Goal: Transaction & Acquisition: Purchase product/service

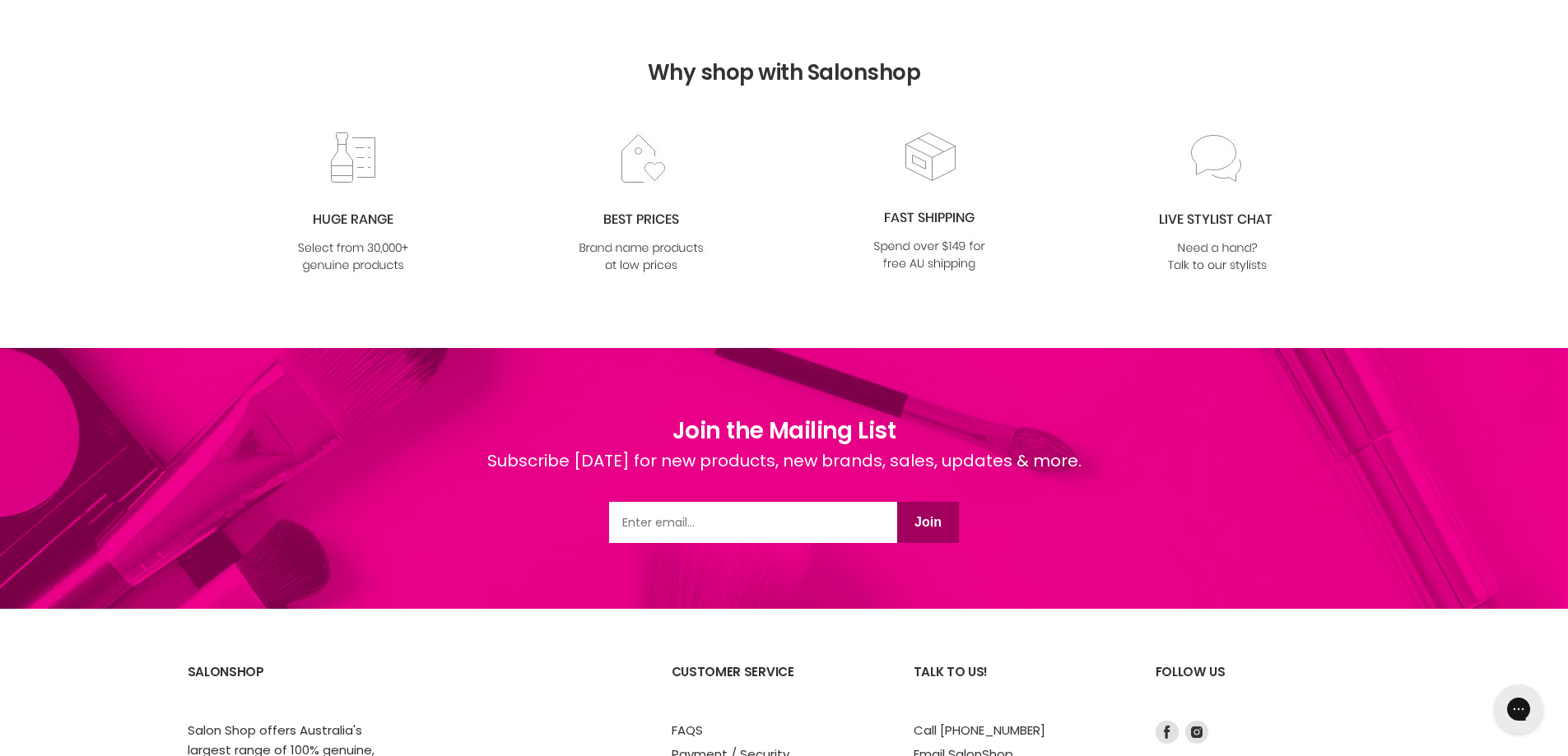
scroll to position [2057, 0]
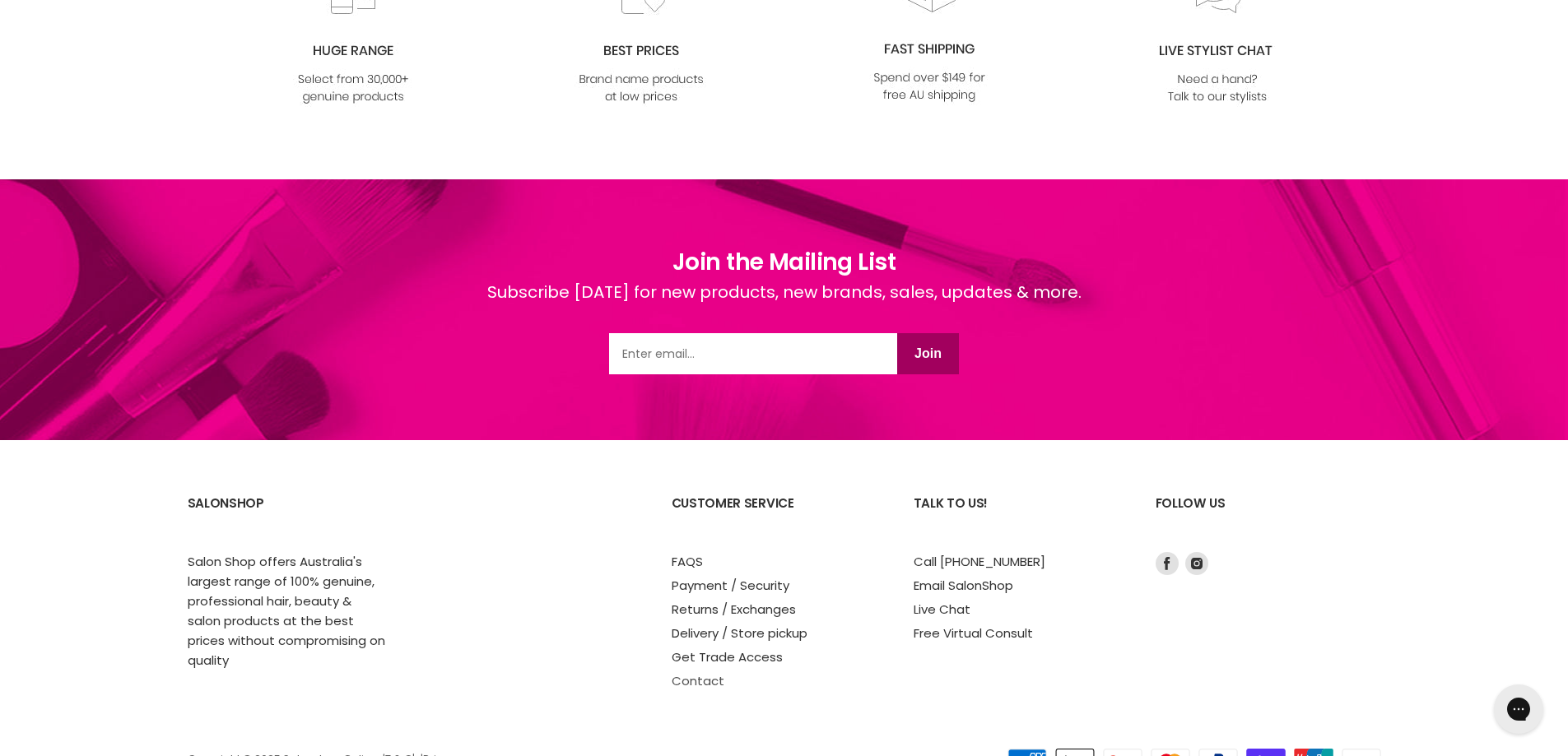
click at [700, 682] on link "Contact" at bounding box center [698, 680] width 53 height 17
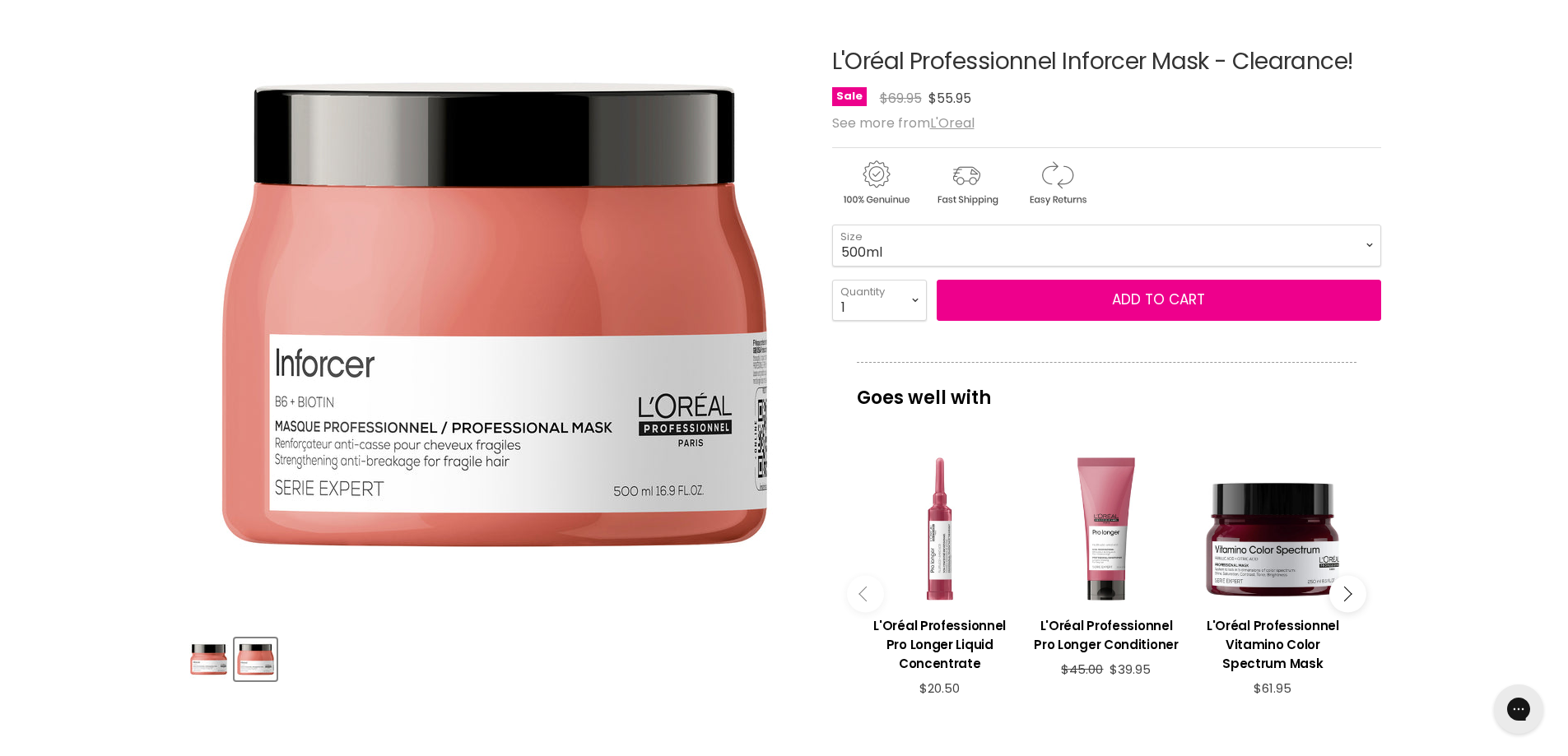
scroll to position [151, 0]
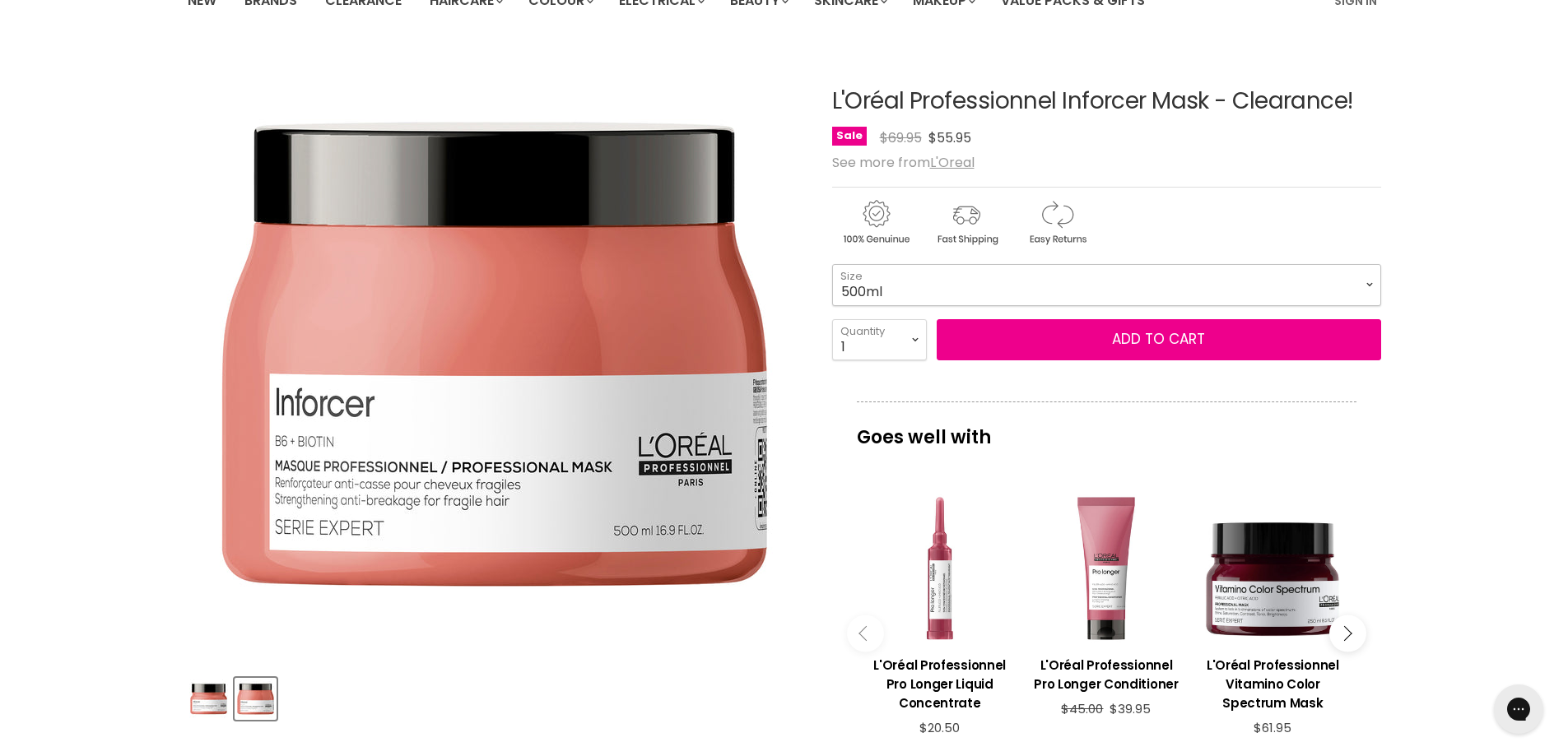
click at [1372, 284] on select "250ml 500ml" at bounding box center [1106, 284] width 549 height 41
click at [1373, 284] on select "250ml 500ml" at bounding box center [1106, 284] width 549 height 41
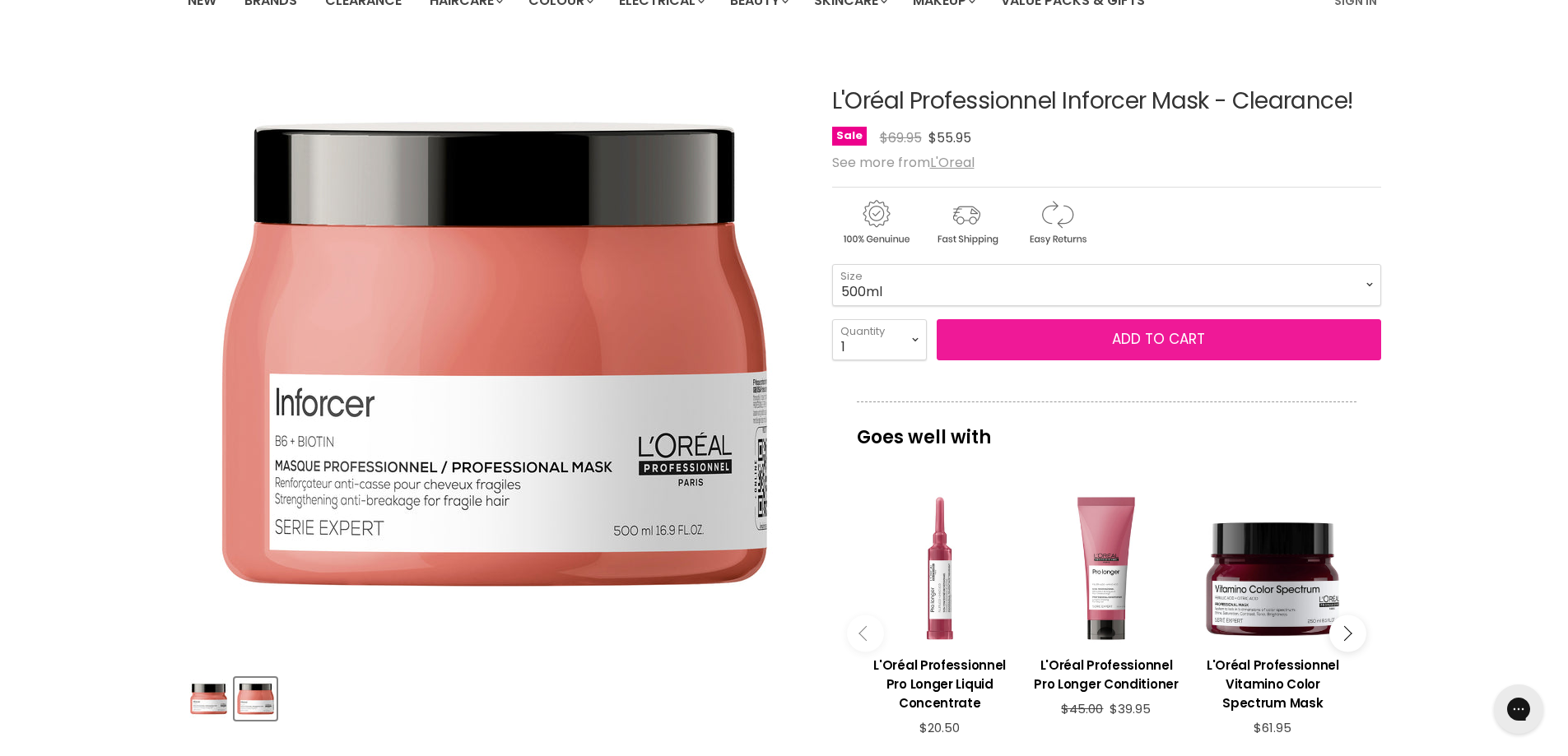
click at [1146, 336] on span "Add to cart" at bounding box center [1158, 339] width 93 height 20
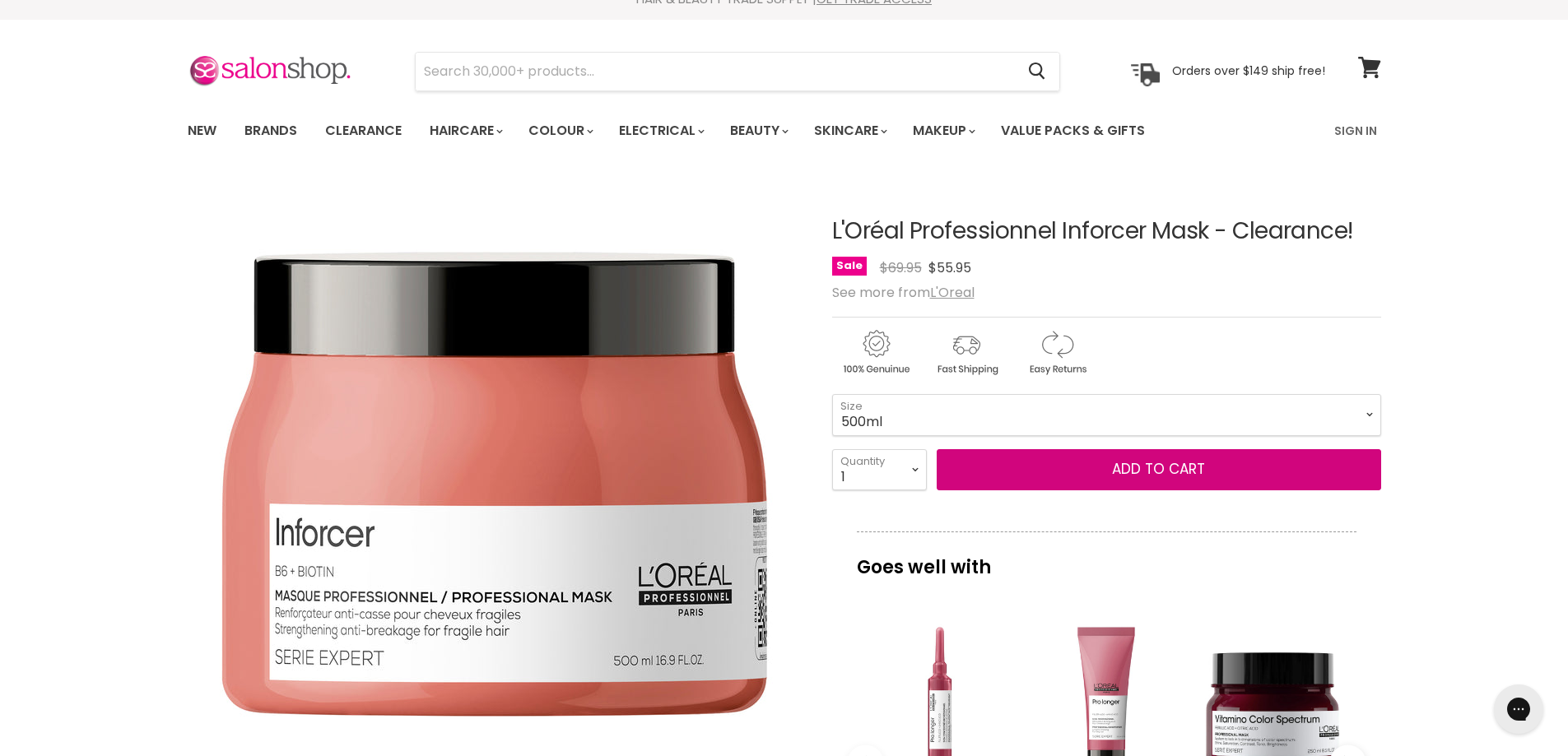
scroll to position [0, 0]
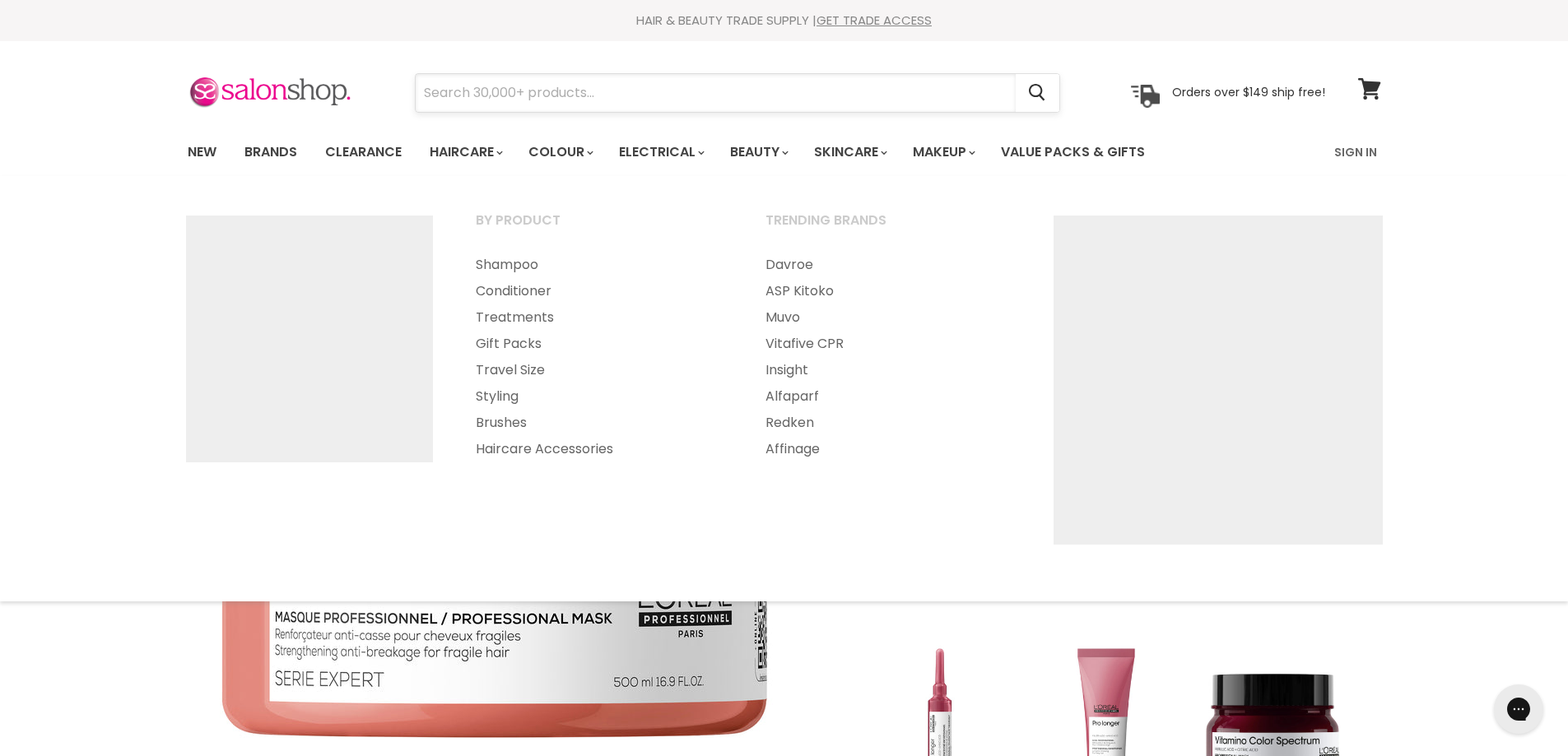
click at [505, 94] on input "Search" at bounding box center [715, 93] width 600 height 38
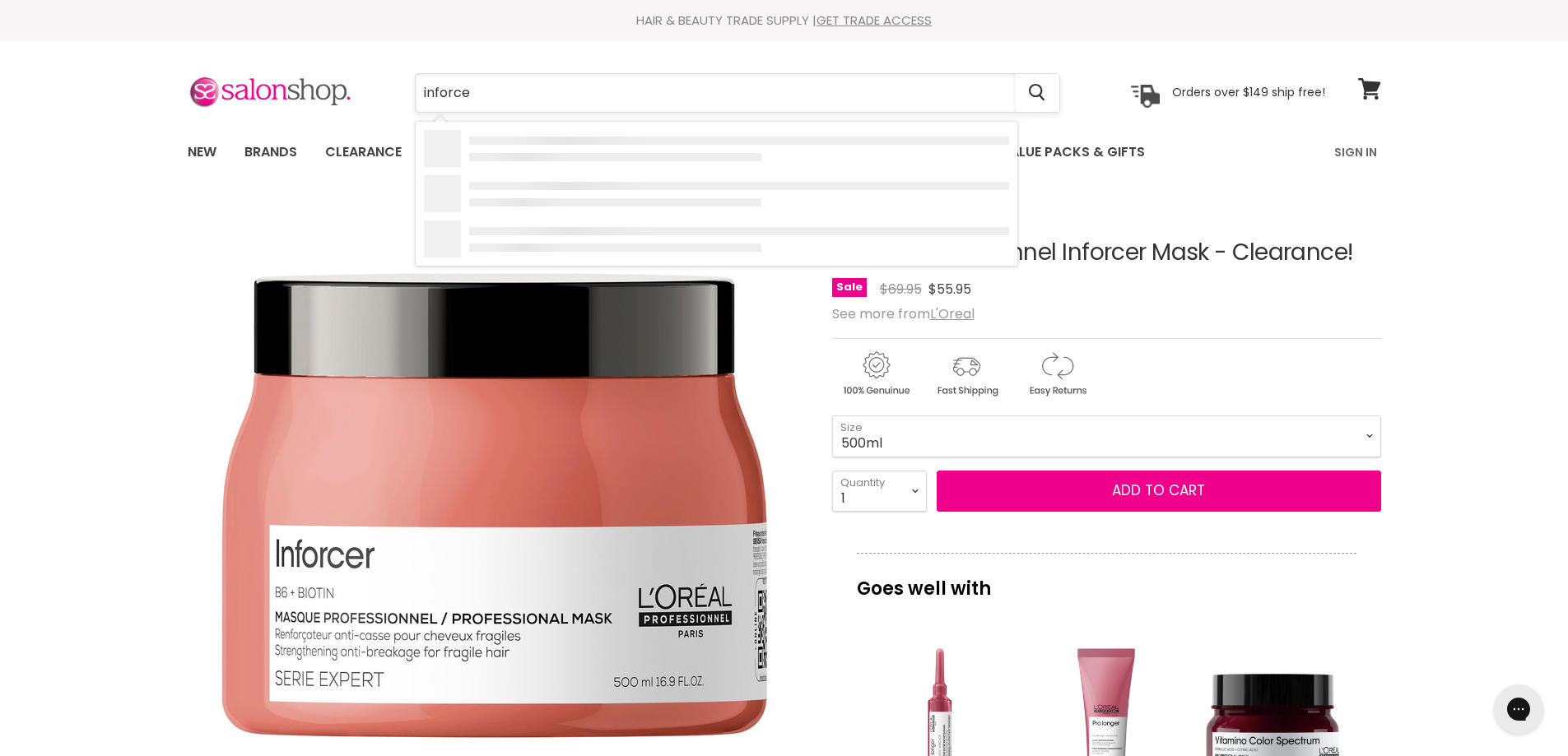
type input "inforcer"
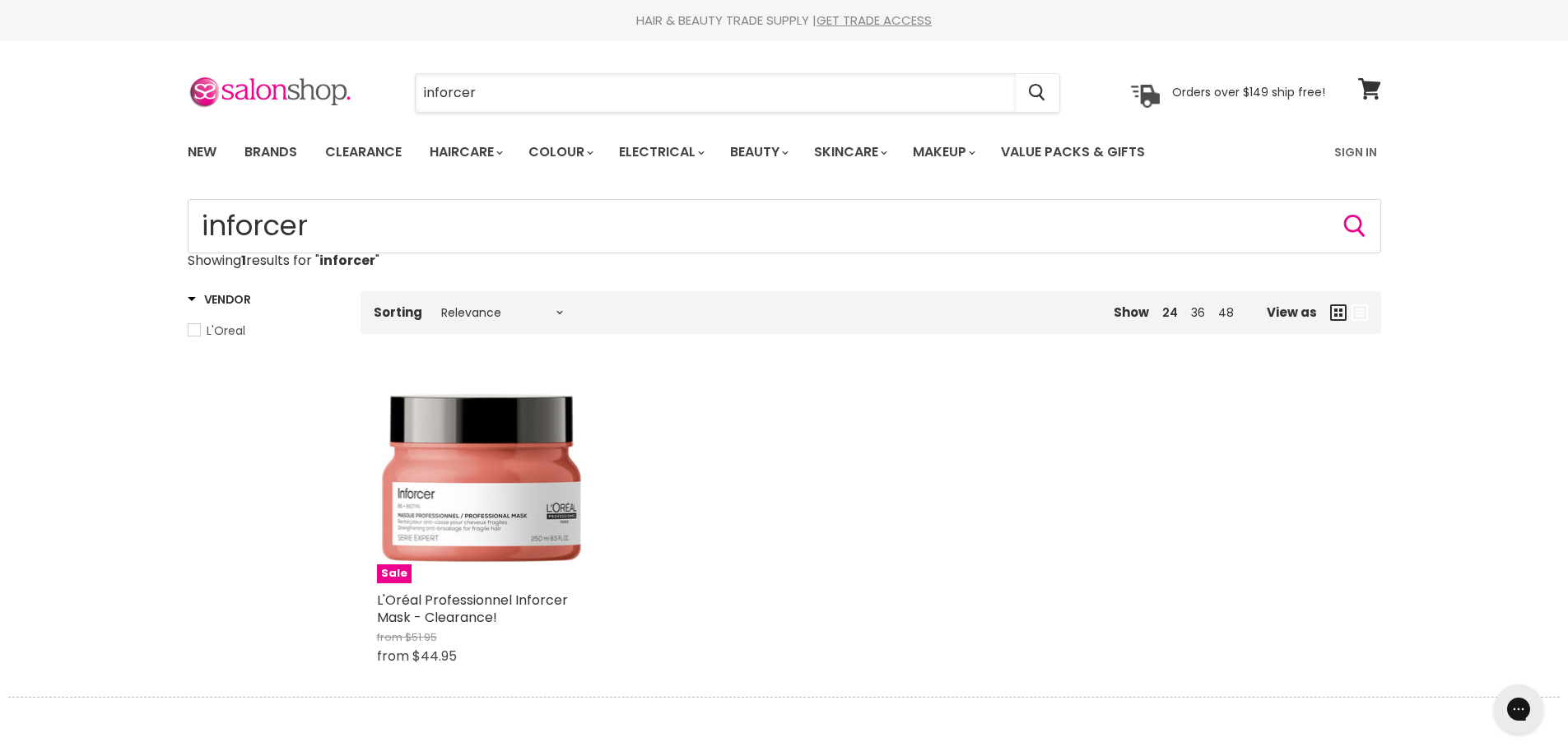
drag, startPoint x: 429, startPoint y: 92, endPoint x: 375, endPoint y: 88, distance: 54.1
click at [377, 88] on div "inforcer Cancel" at bounding box center [737, 93] width 729 height 38
type input "loreal shampoo"
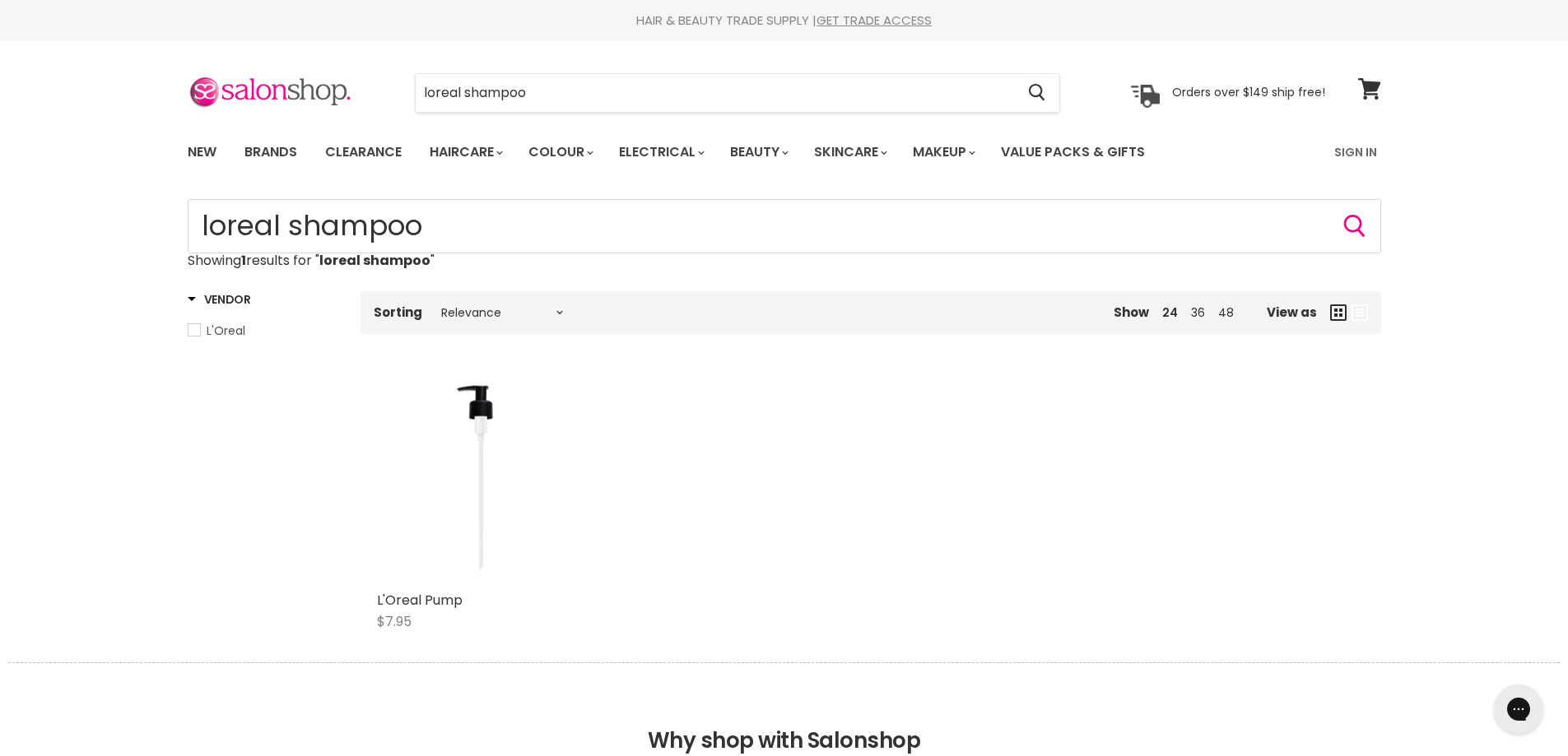
click at [60, 332] on div "Home One result for “loreal shampoo” loreal shampoo Showing 1 results for " lor…" at bounding box center [784, 431] width 1568 height 464
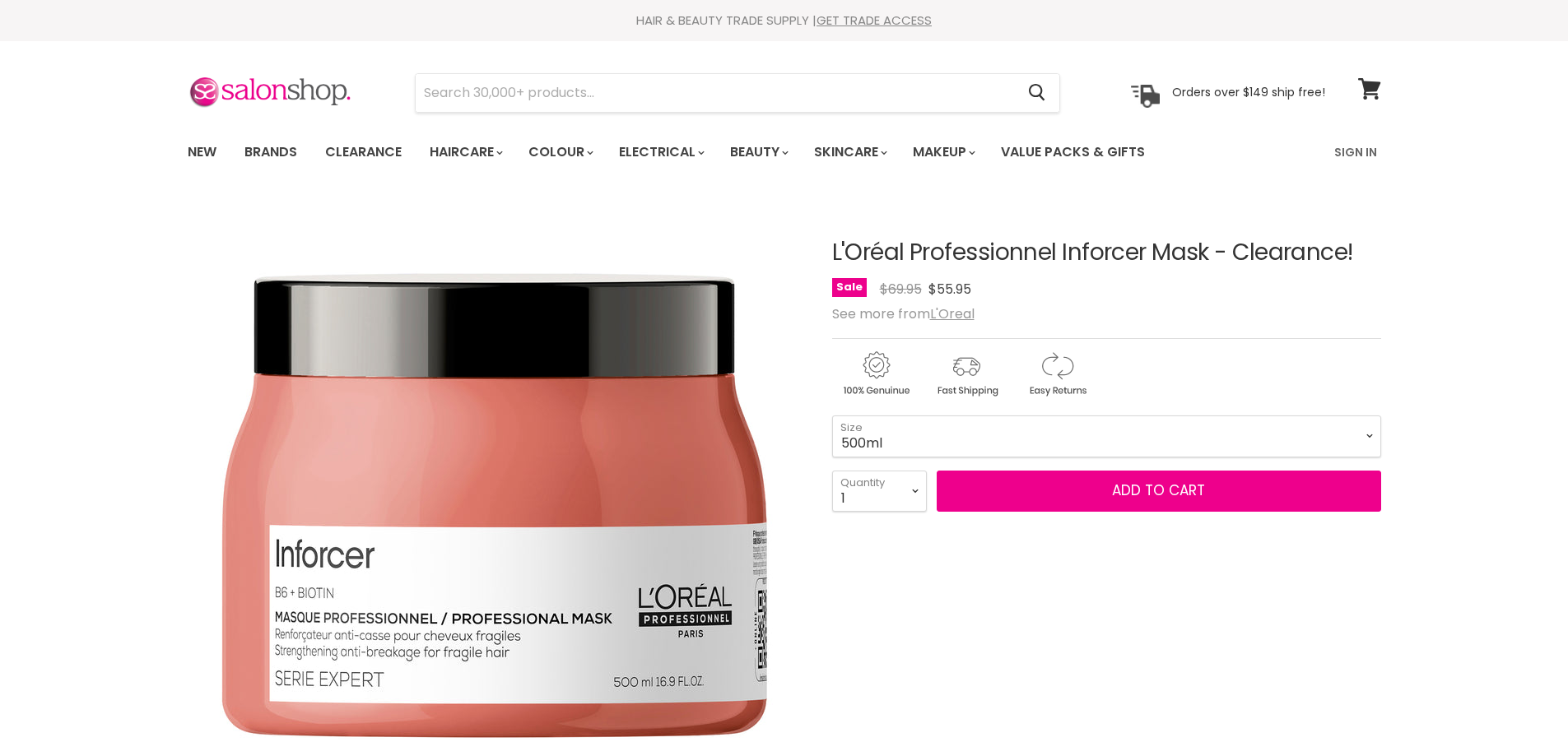
scroll to position [151, 0]
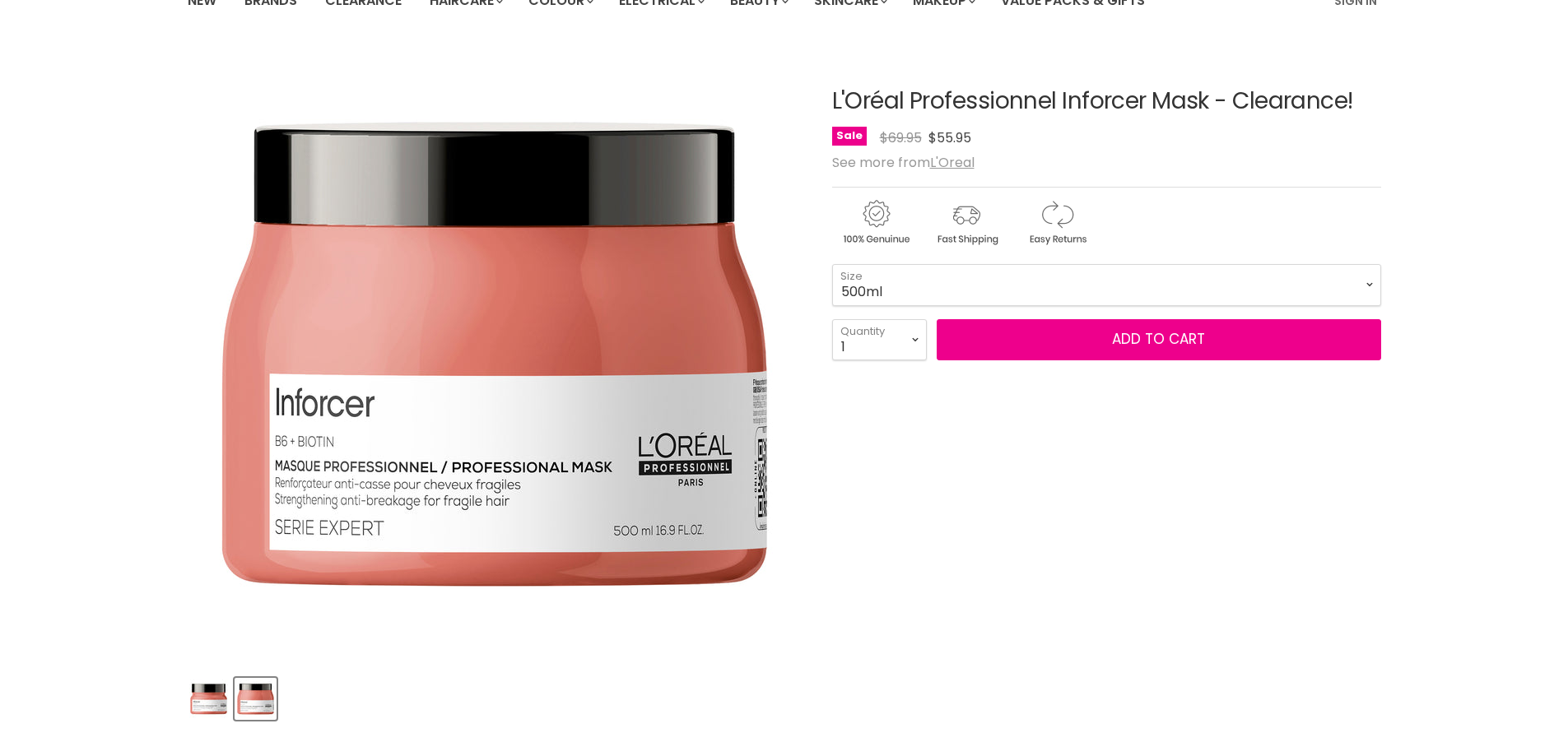
select select "500ml"
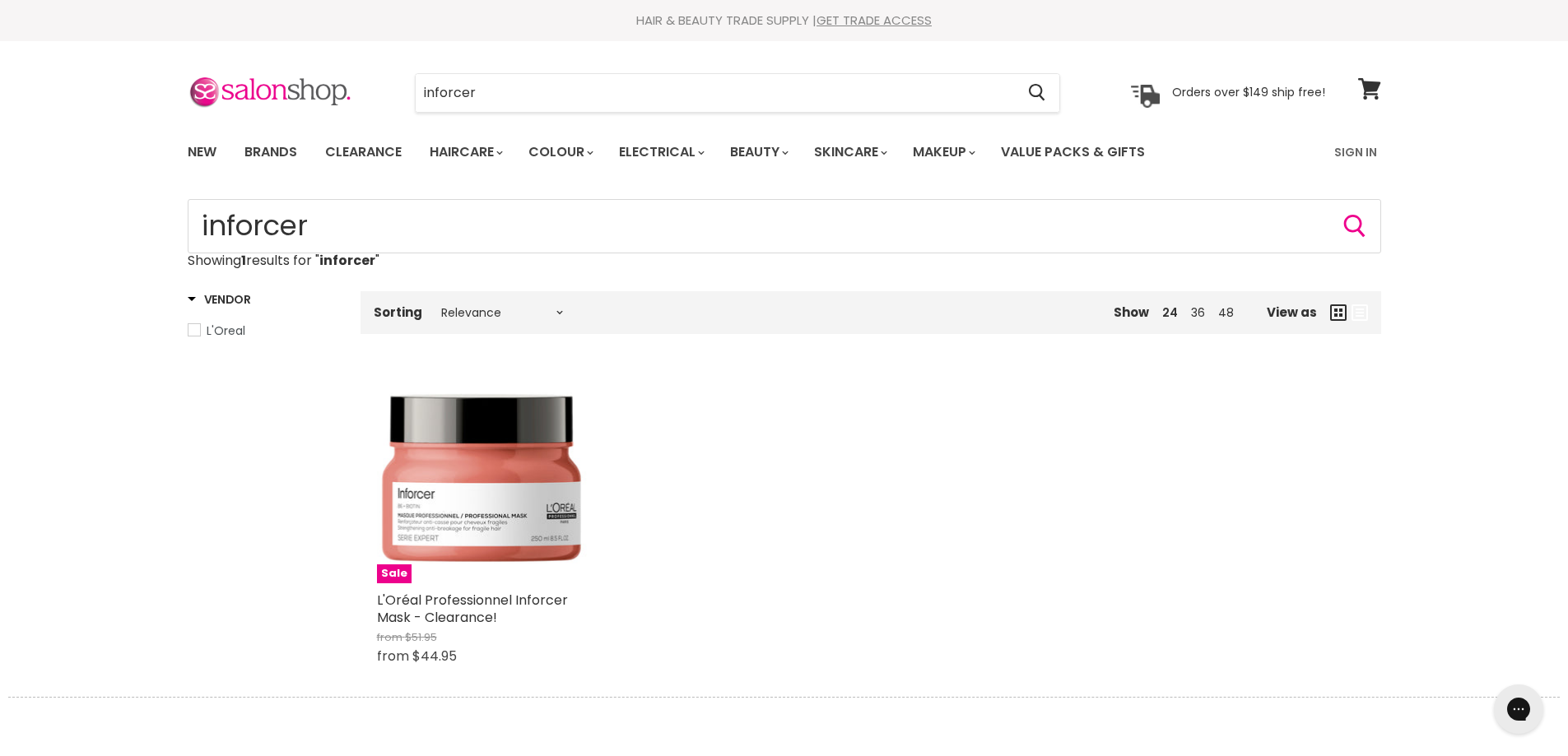
scroll to position [82, 0]
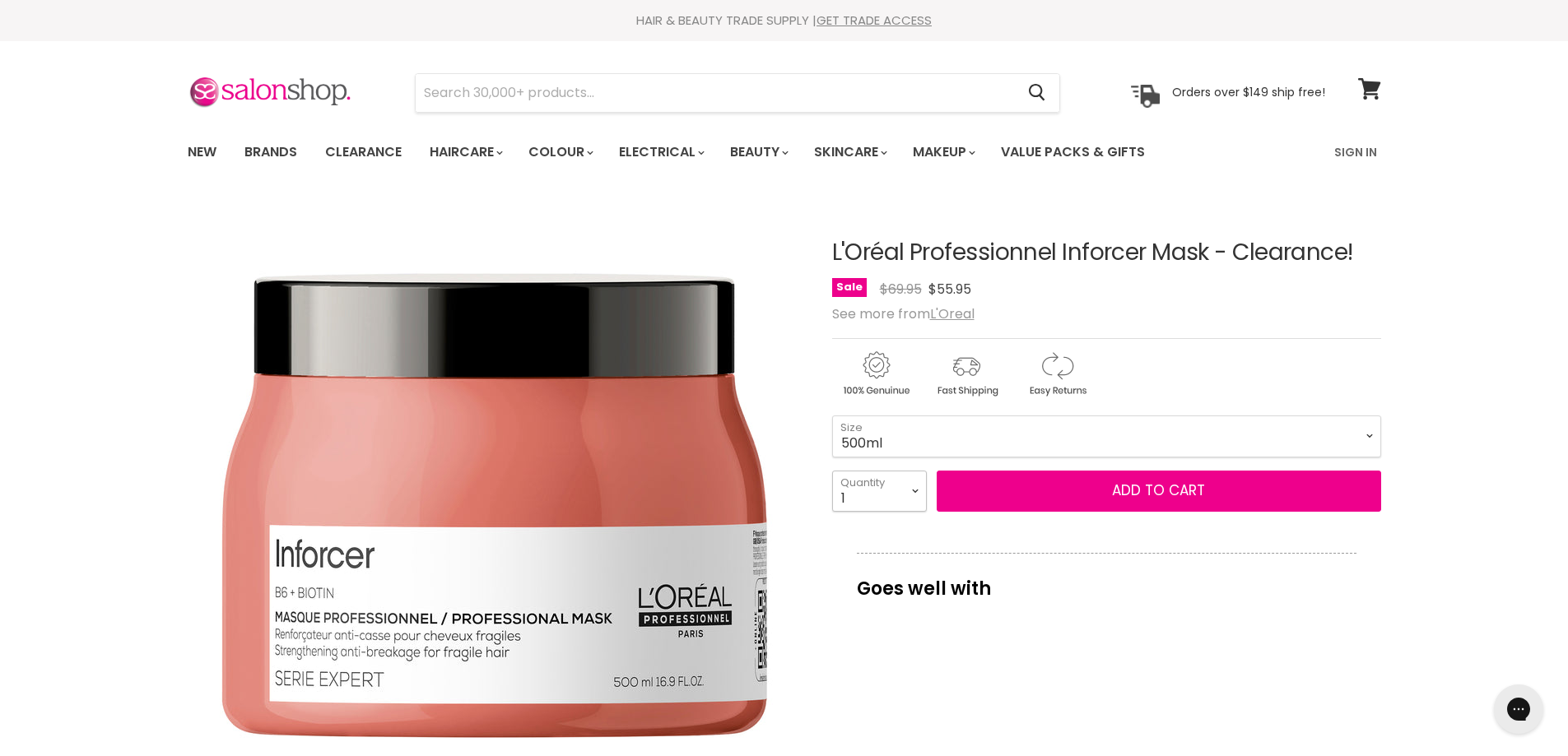
click at [919, 496] on select "1 2 3 4 5 6 7 8 9 10+" at bounding box center [879, 491] width 95 height 41
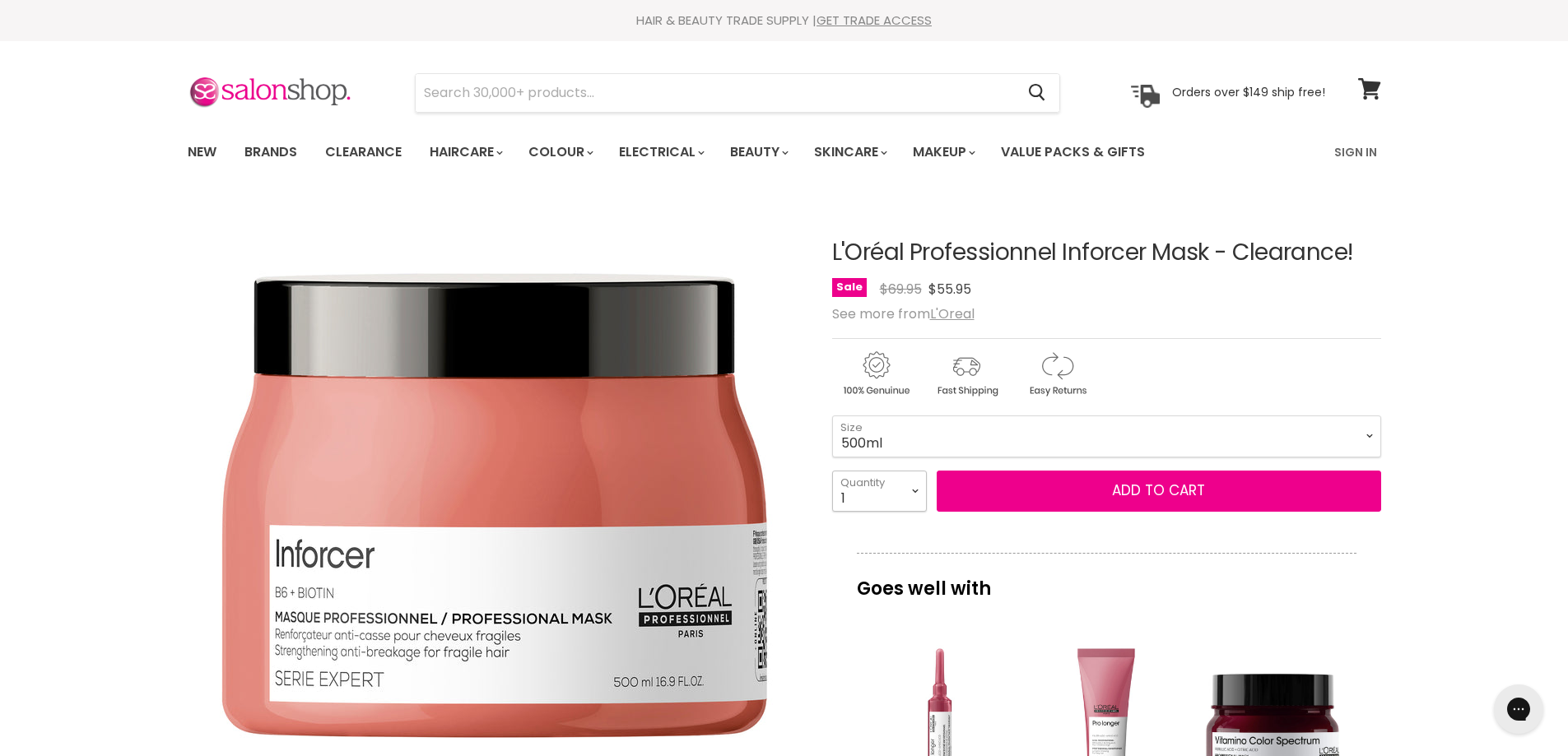
select select "3"
click at [832, 471] on select "1 2 3 4 5 6 7 8 9 10+" at bounding box center [879, 491] width 95 height 41
type input "3"
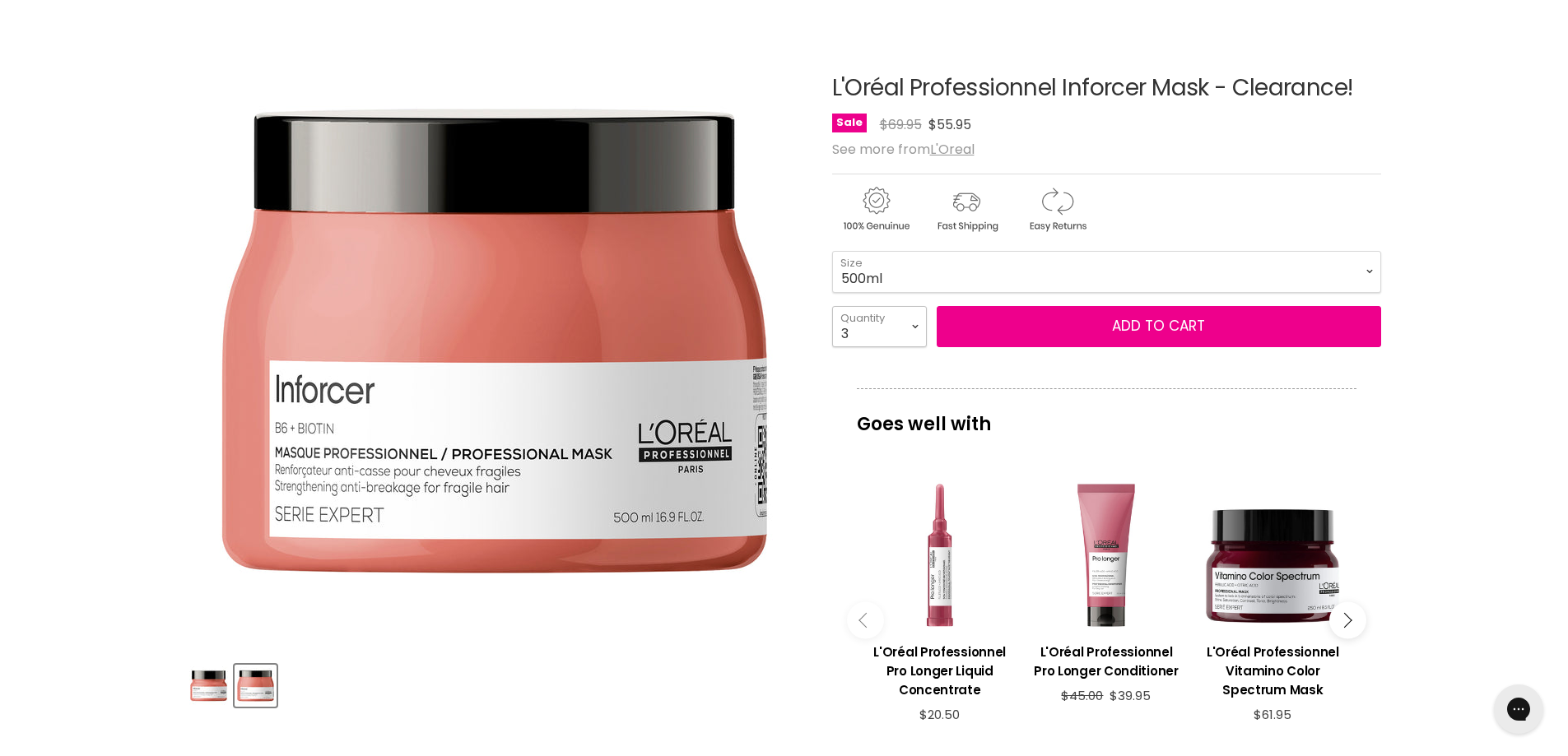
scroll to position [82, 0]
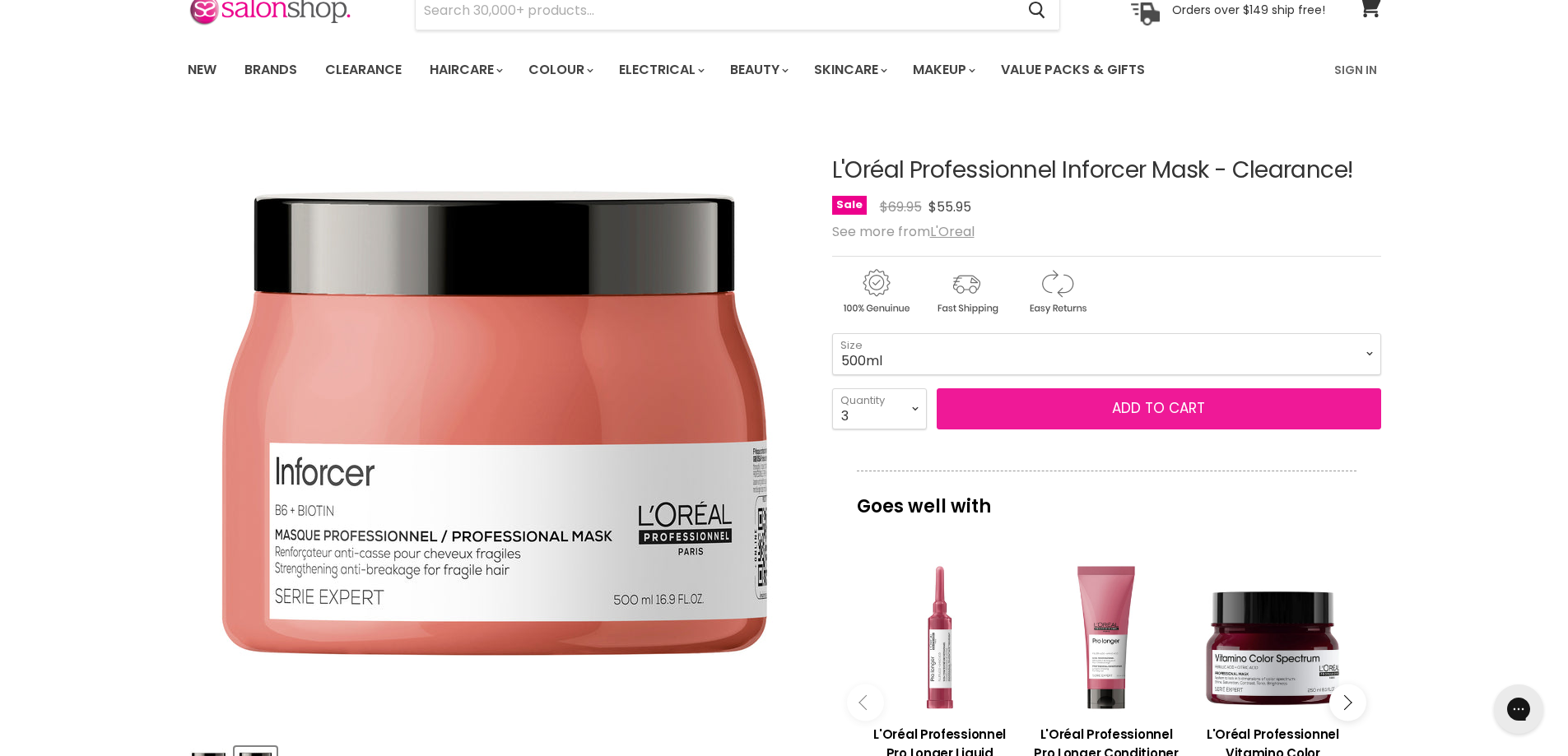
click at [1142, 411] on span "Add to cart" at bounding box center [1158, 408] width 93 height 20
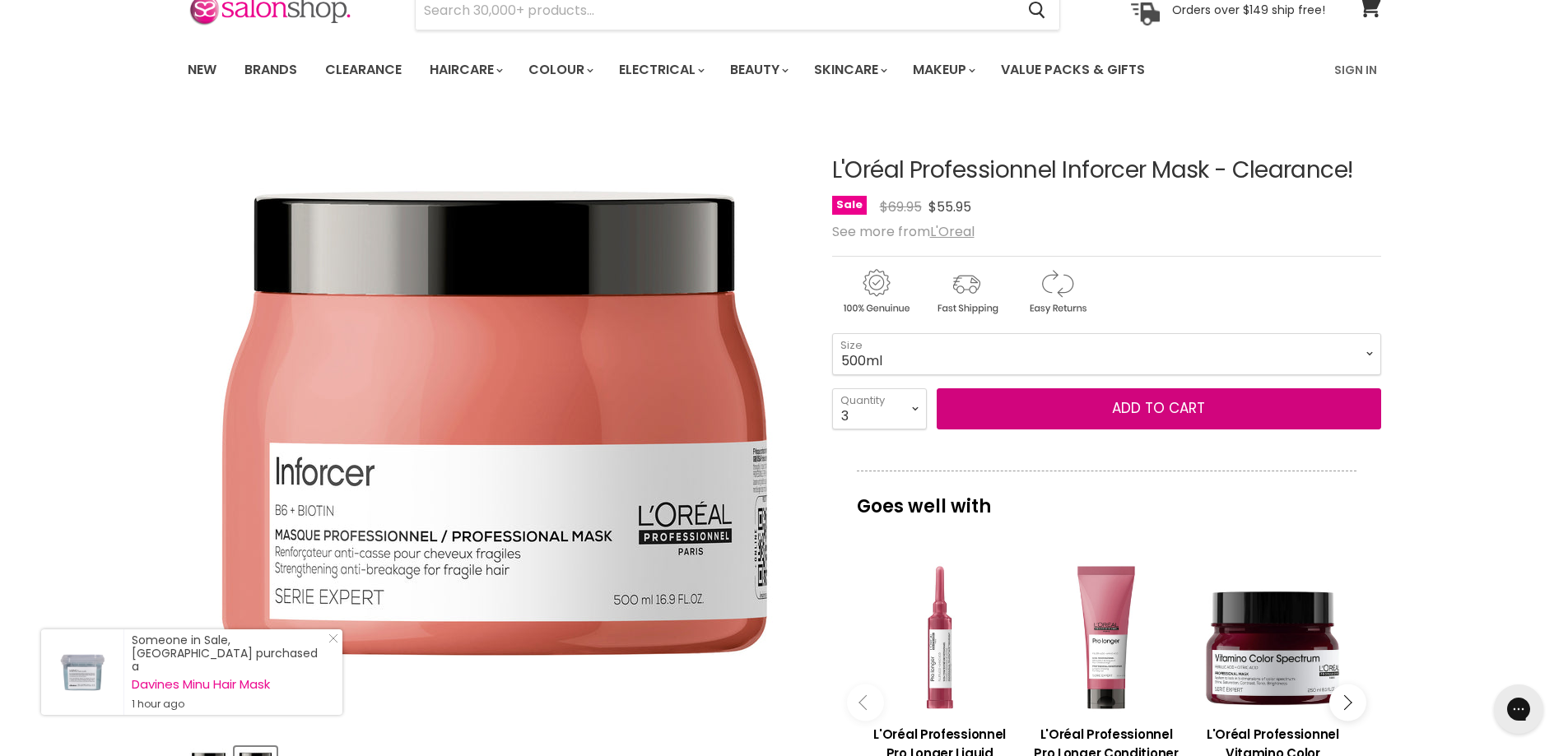
scroll to position [0, 0]
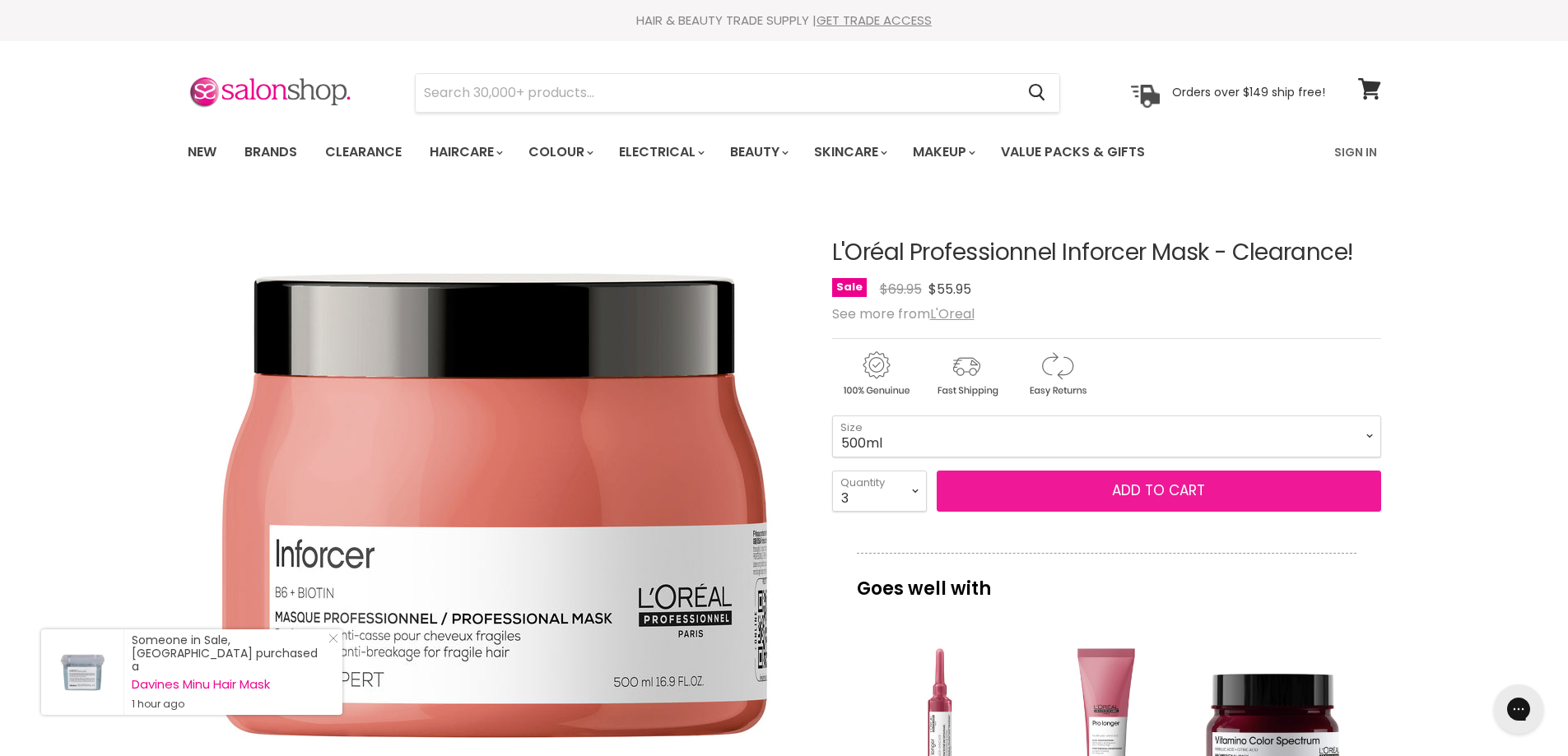
click at [1167, 486] on span "Add to cart" at bounding box center [1158, 490] width 93 height 20
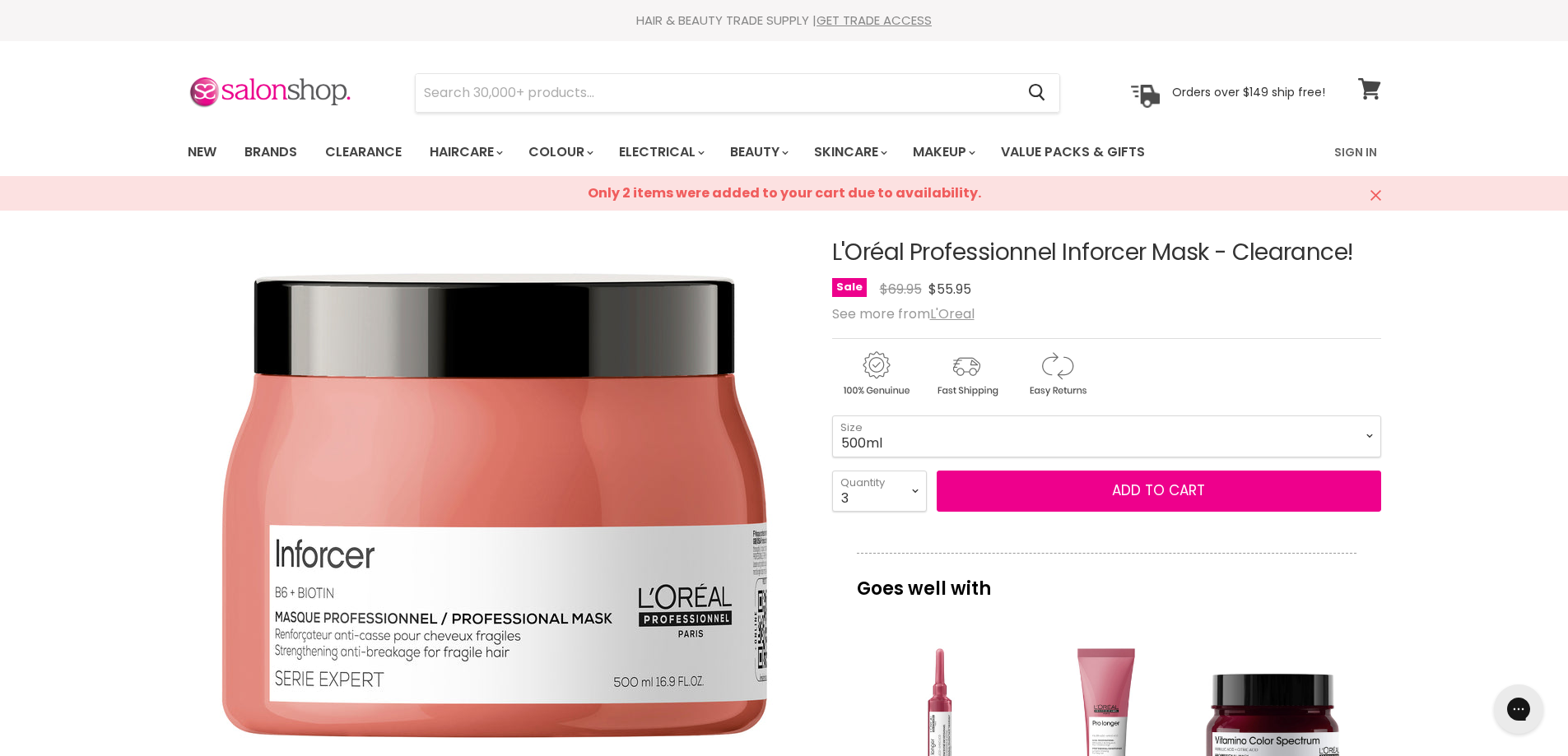
click at [1370, 85] on icon at bounding box center [1369, 89] width 22 height 21
